Goal: Check status: Check status

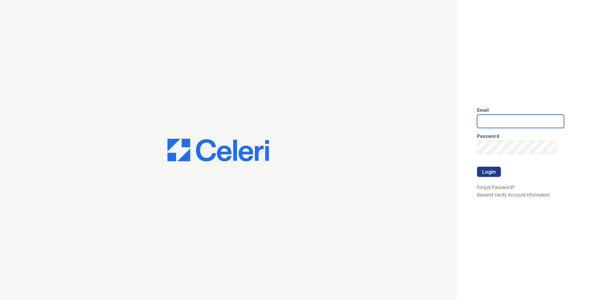
click at [520, 122] on input "email" at bounding box center [520, 121] width 87 height 13
type input "[EMAIL_ADDRESS][DOMAIN_NAME]"
click at [497, 173] on button "Login" at bounding box center [489, 172] width 24 height 10
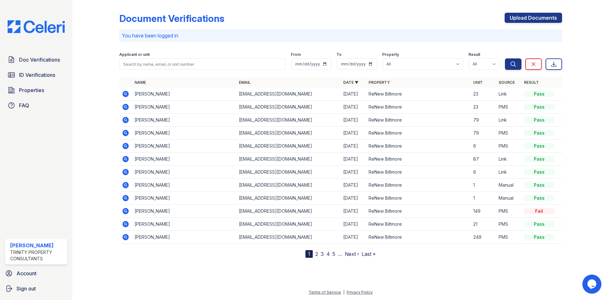
click at [318, 255] on link "2" at bounding box center [316, 254] width 3 height 6
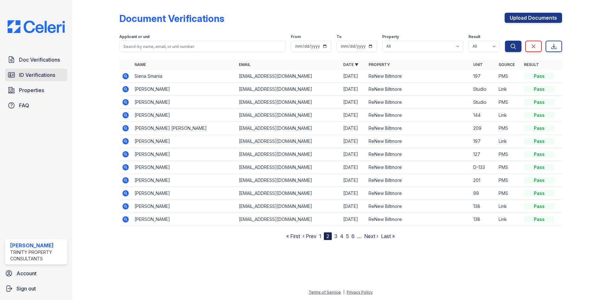
click at [33, 78] on span "ID Verifications" at bounding box center [37, 75] width 36 height 8
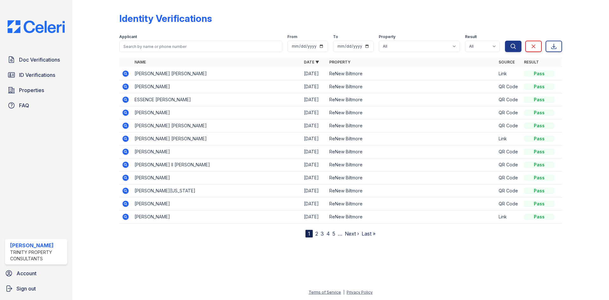
click at [127, 100] on icon at bounding box center [125, 99] width 6 height 6
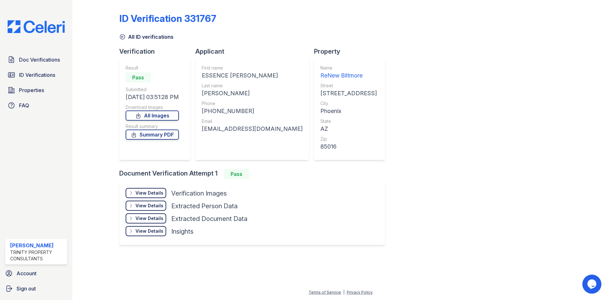
click at [149, 194] on div "View Details" at bounding box center [149, 193] width 28 height 6
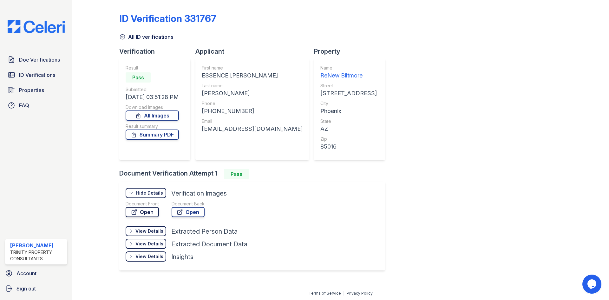
click at [148, 211] on link "Open" at bounding box center [142, 212] width 33 height 10
